Goal: Transaction & Acquisition: Purchase product/service

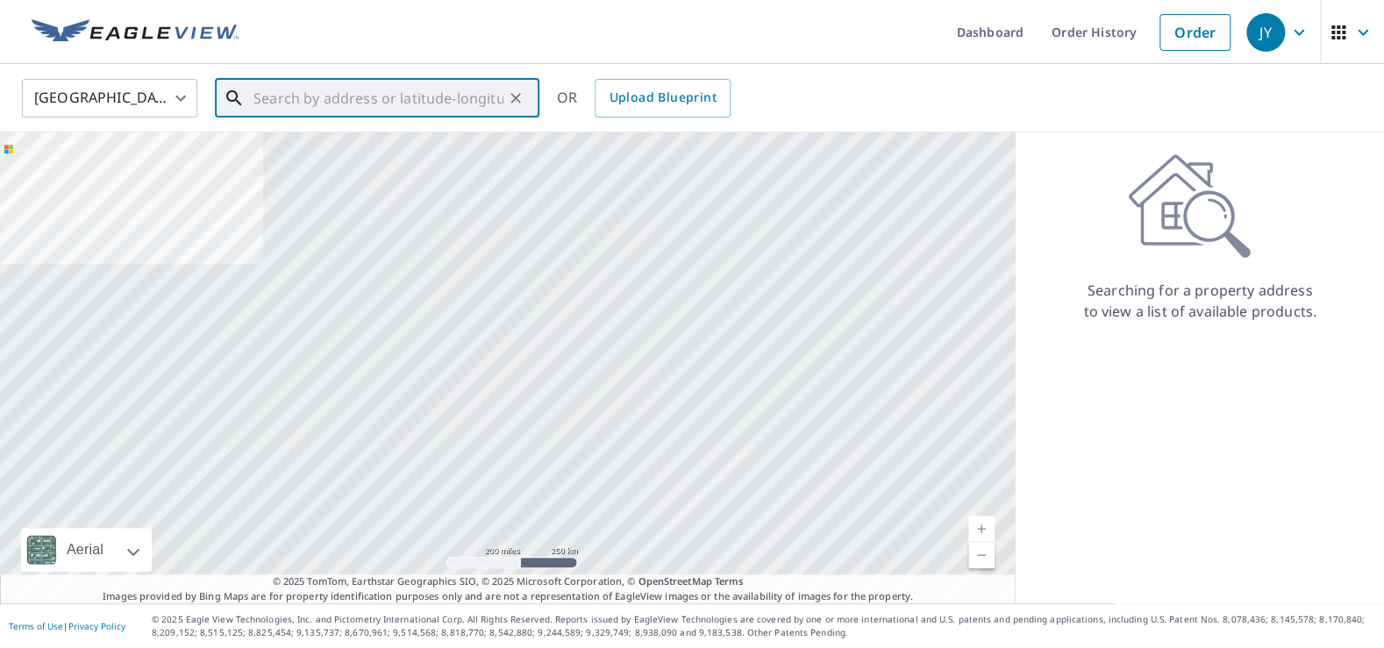
click at [337, 97] on input "text" at bounding box center [379, 98] width 250 height 49
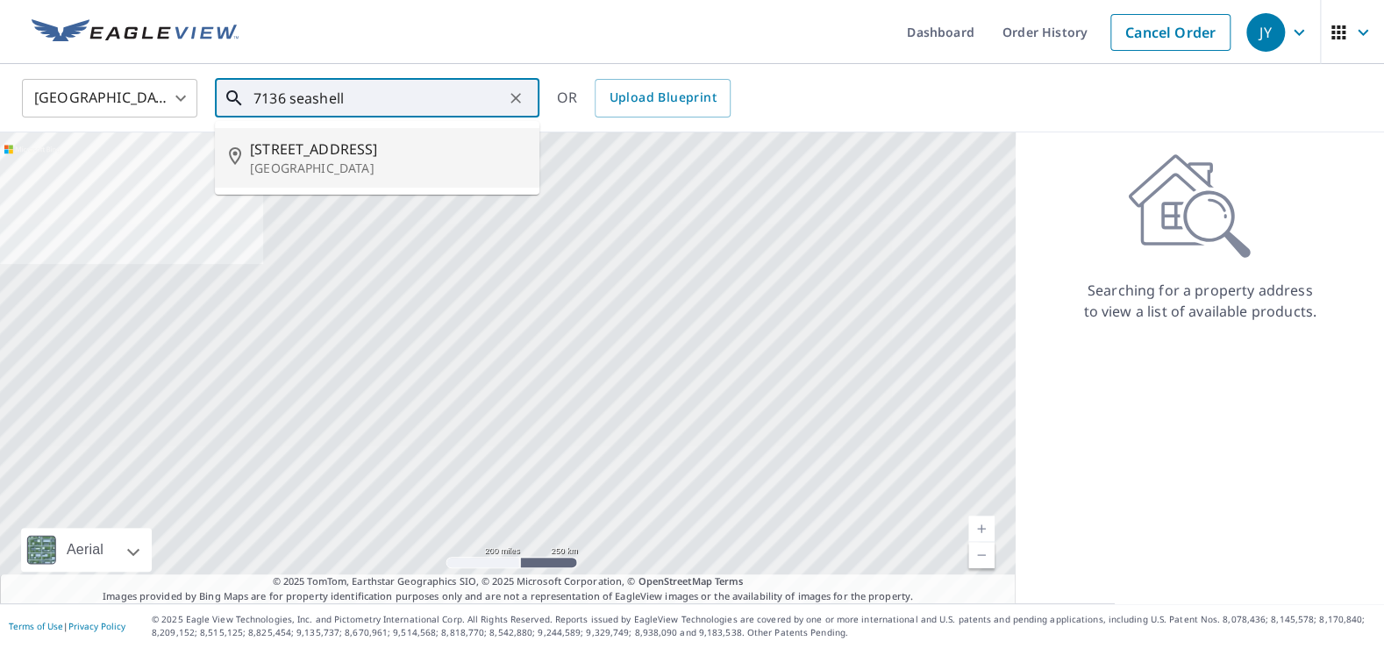
click at [321, 159] on span "[STREET_ADDRESS]" at bounding box center [387, 149] width 275 height 21
type input "[STREET_ADDRESS]"
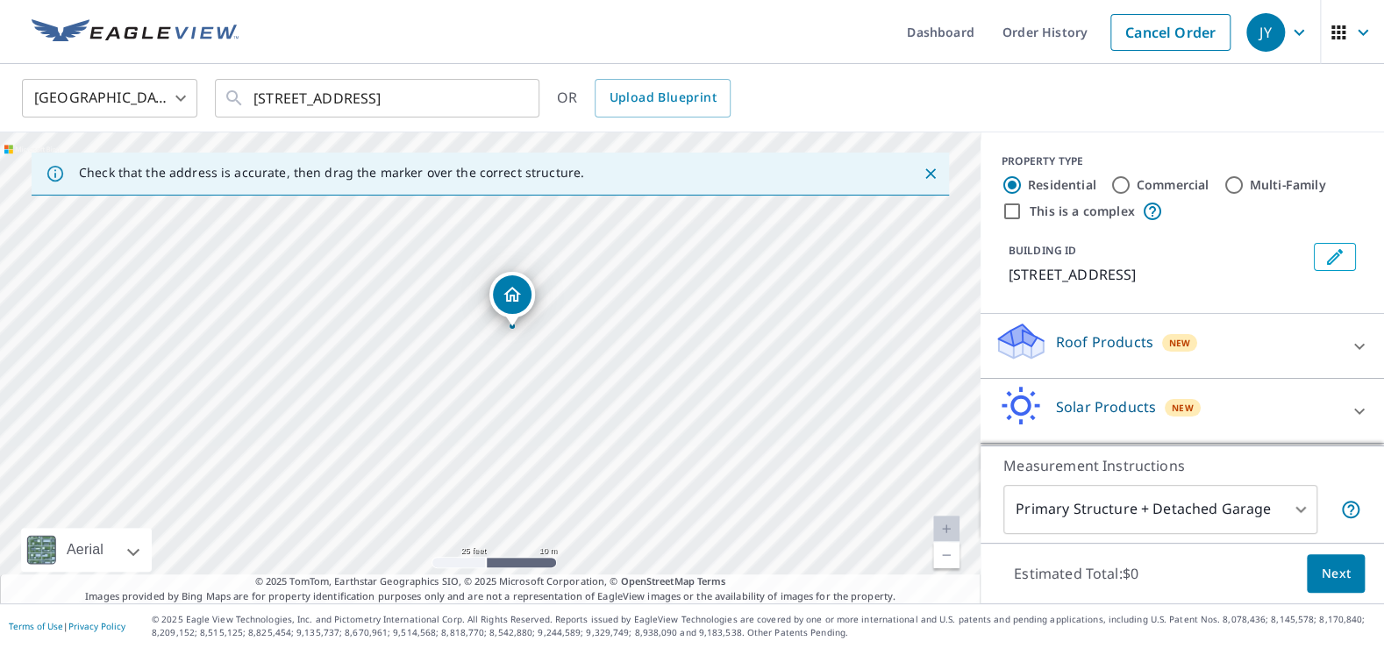
drag, startPoint x: 497, startPoint y: 355, endPoint x: 497, endPoint y: 448, distance: 93.0
click at [499, 451] on div "[STREET_ADDRESS]" at bounding box center [490, 367] width 981 height 471
click at [1141, 346] on p "Roof Products" at bounding box center [1104, 342] width 97 height 21
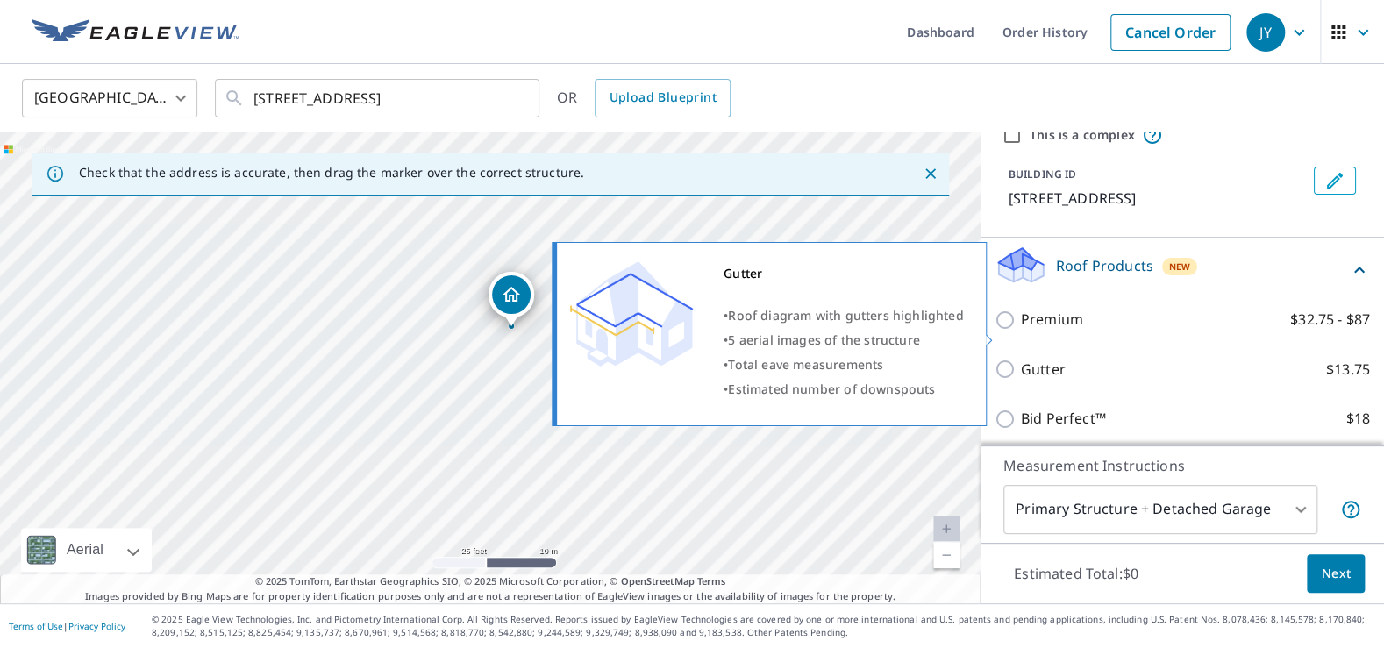
scroll to position [113, 0]
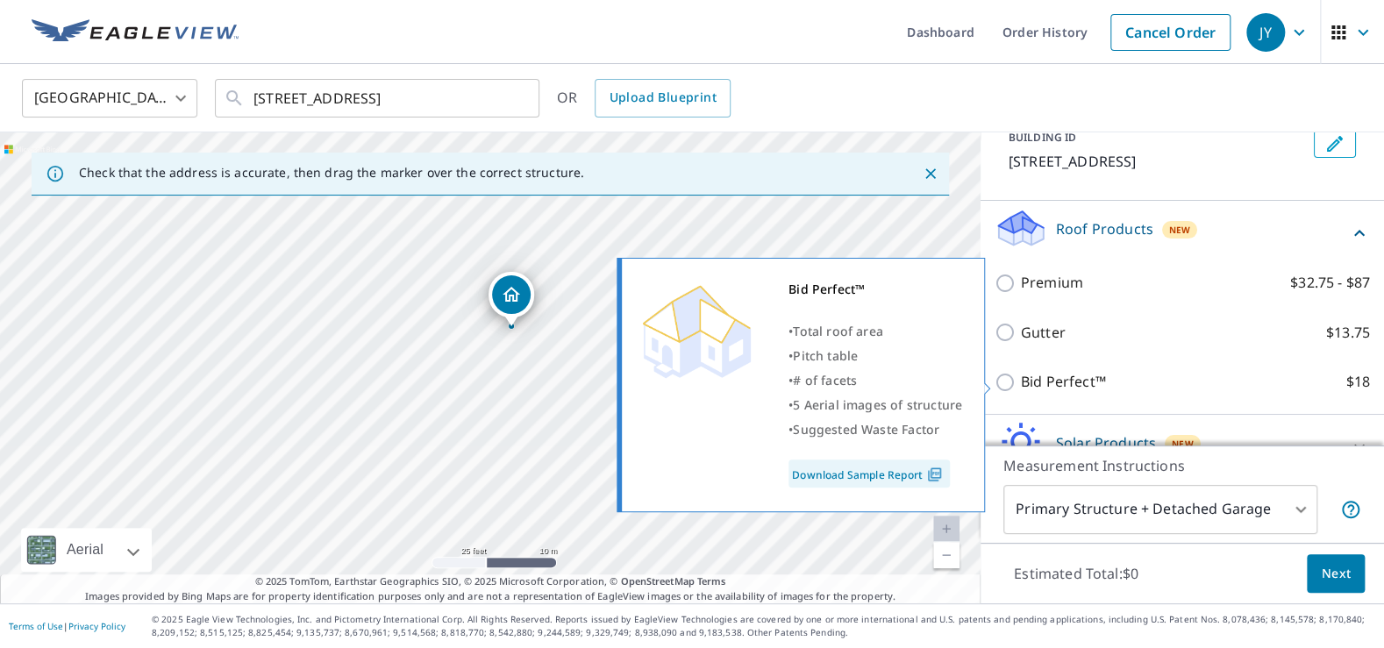
click at [1061, 381] on p "Bid Perfect™" at bounding box center [1063, 382] width 85 height 22
click at [1021, 381] on input "Bid Perfect™ $18" at bounding box center [1008, 382] width 26 height 21
checkbox input "true"
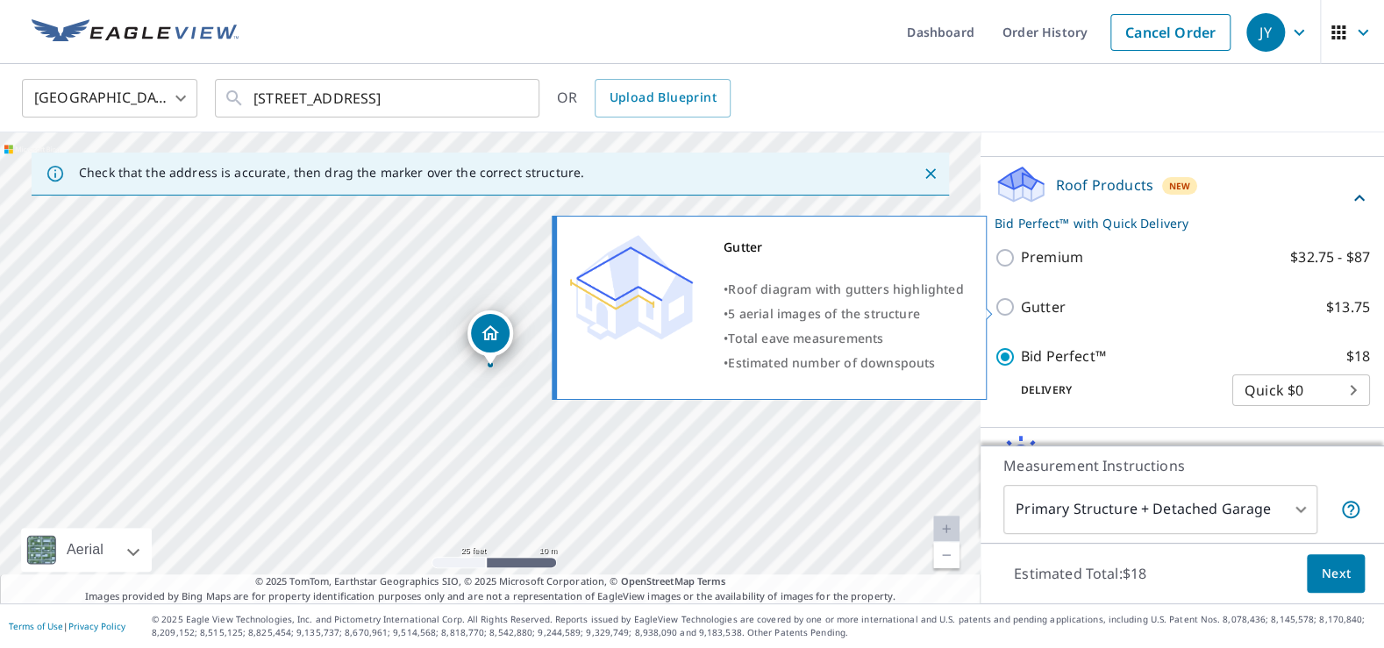
scroll to position [156, 0]
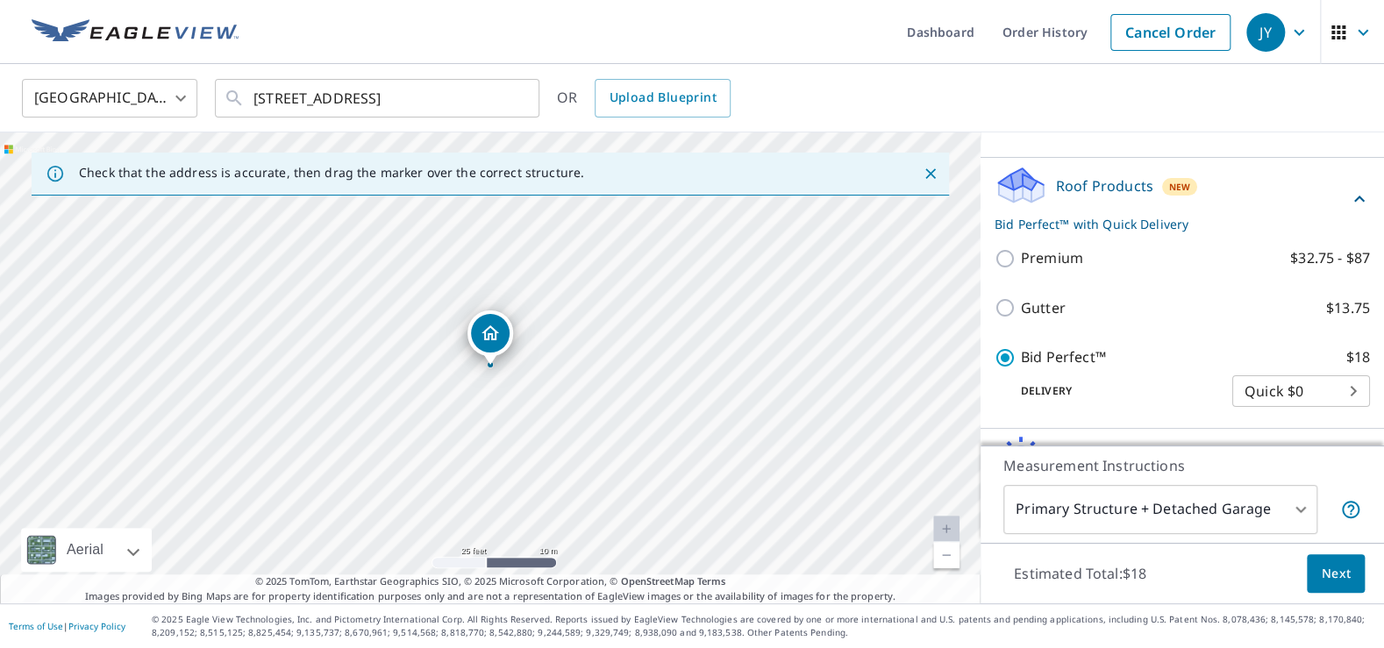
click at [1346, 388] on body "JY JY Dashboard Order History Cancel Order JY [GEOGRAPHIC_DATA] [GEOGRAPHIC_DAT…" at bounding box center [692, 324] width 1384 height 648
click at [1346, 388] on li "Quick $0" at bounding box center [1302, 392] width 138 height 32
click at [1342, 581] on span "Next" at bounding box center [1336, 574] width 30 height 22
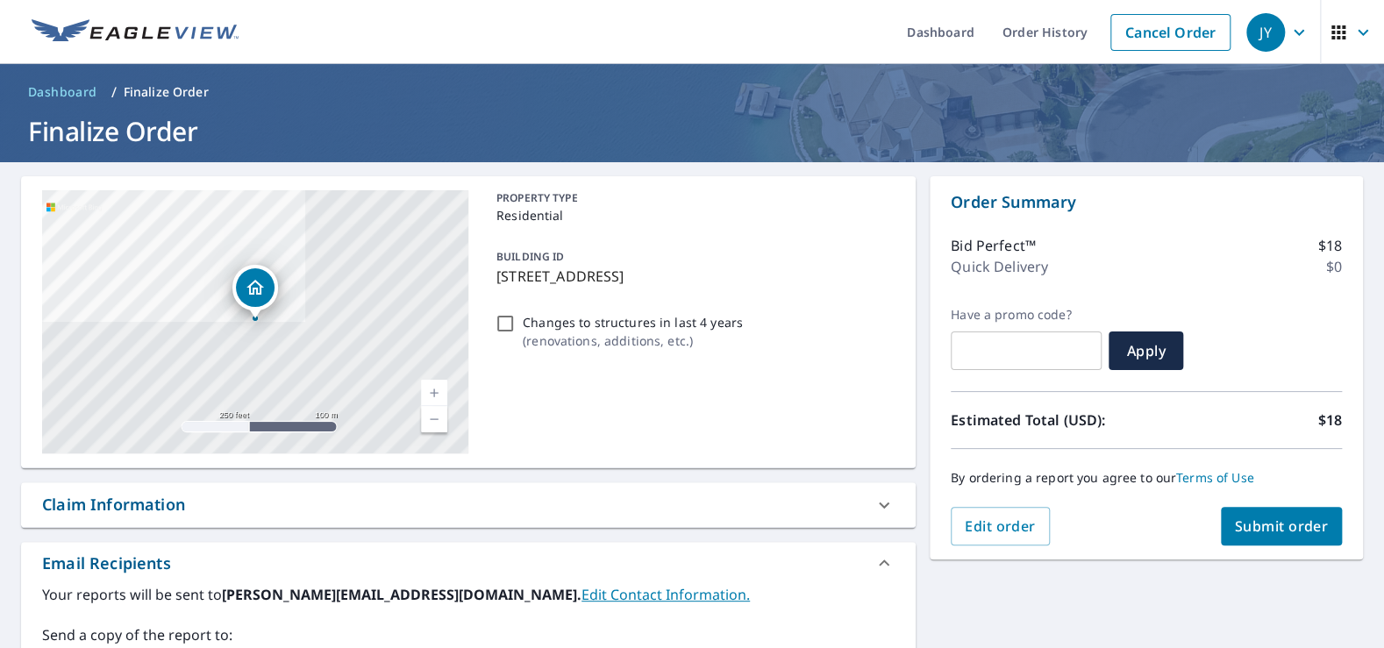
click at [1266, 526] on span "Submit order" at bounding box center [1282, 526] width 94 height 19
